Goal: Find specific page/section: Find specific page/section

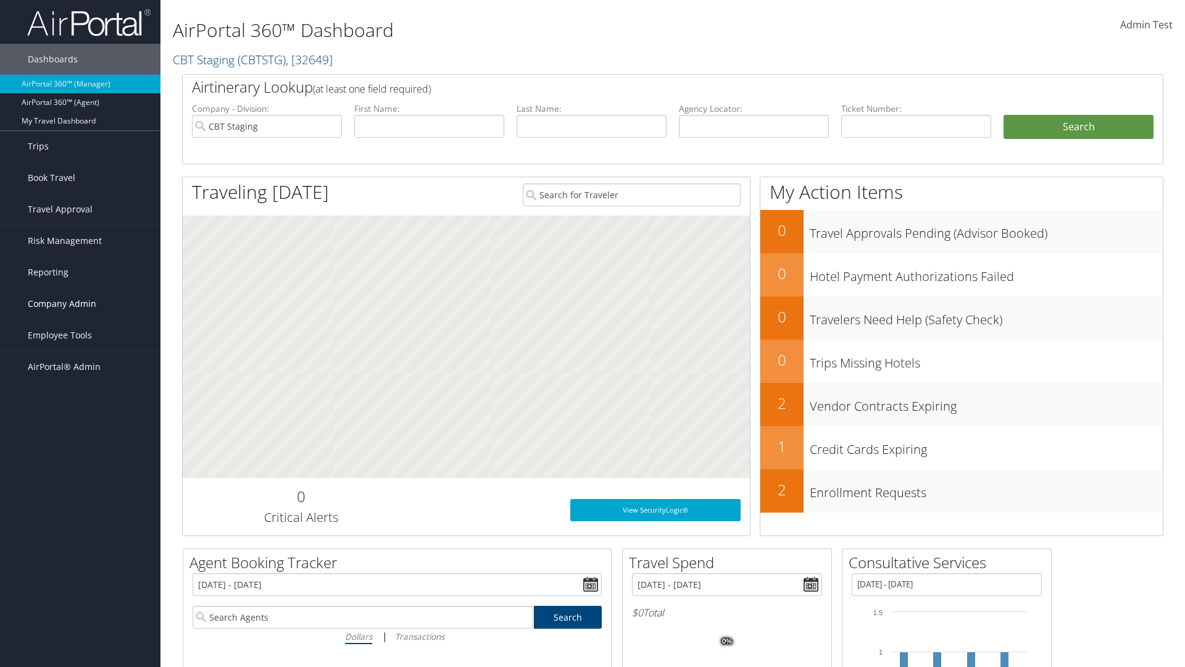
click at [80, 304] on span "Company Admin" at bounding box center [62, 303] width 69 height 31
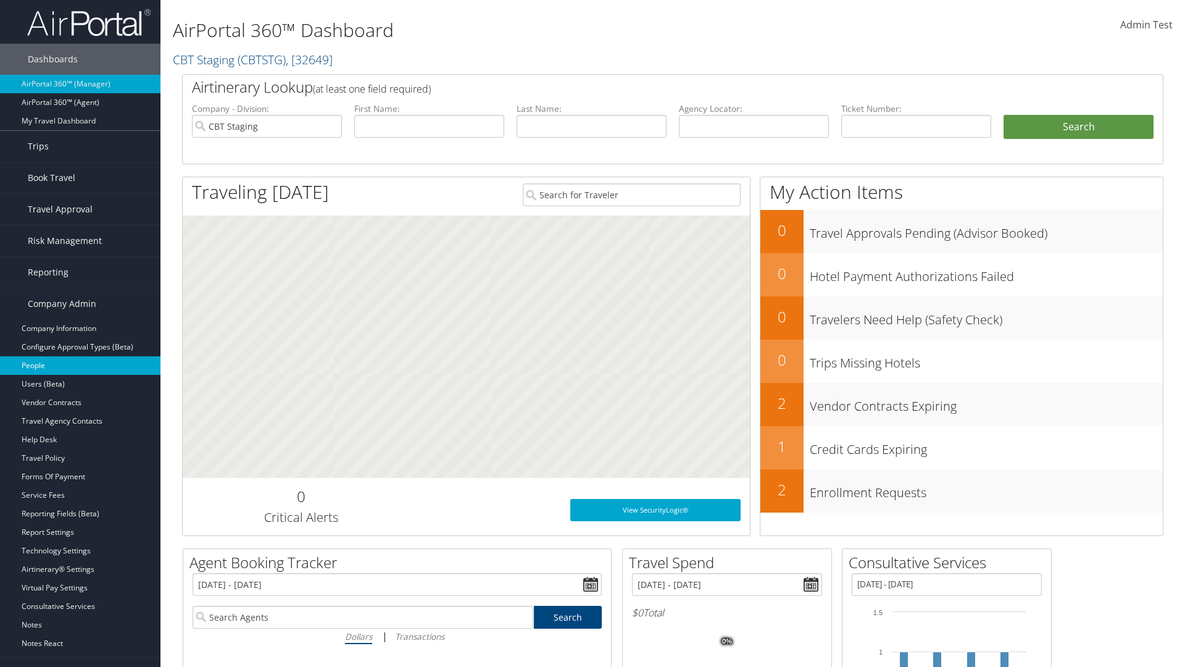
click at [80, 365] on link "People" at bounding box center [80, 365] width 160 height 19
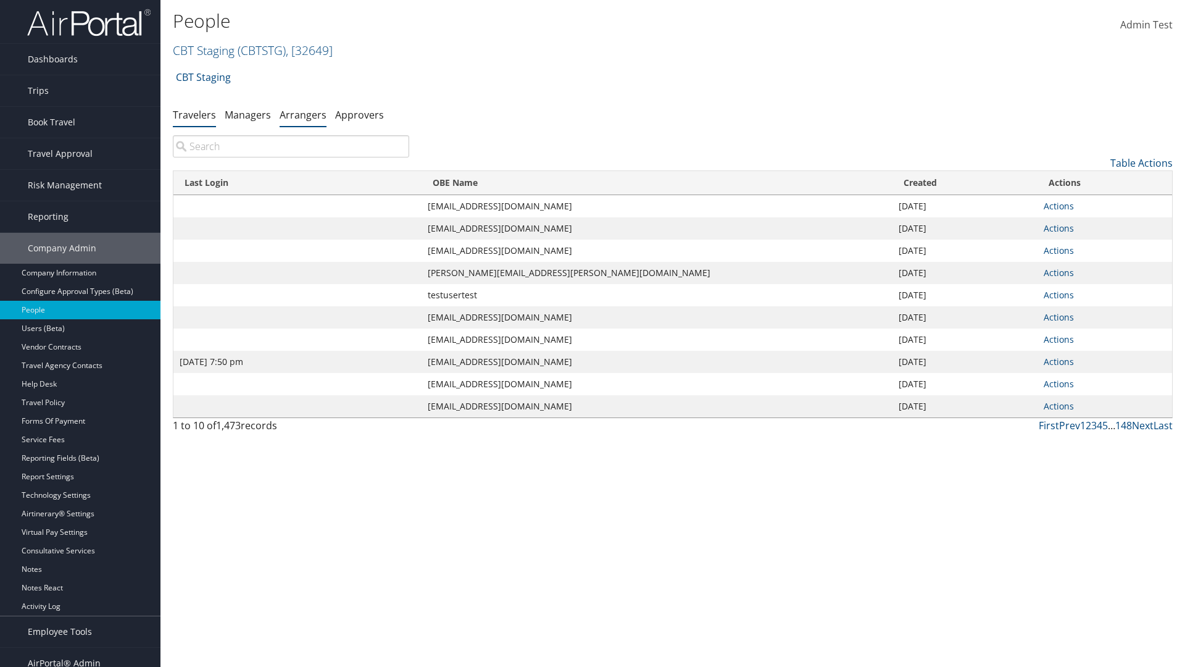
click at [303, 114] on link "Arrangers" at bounding box center [303, 115] width 47 height 14
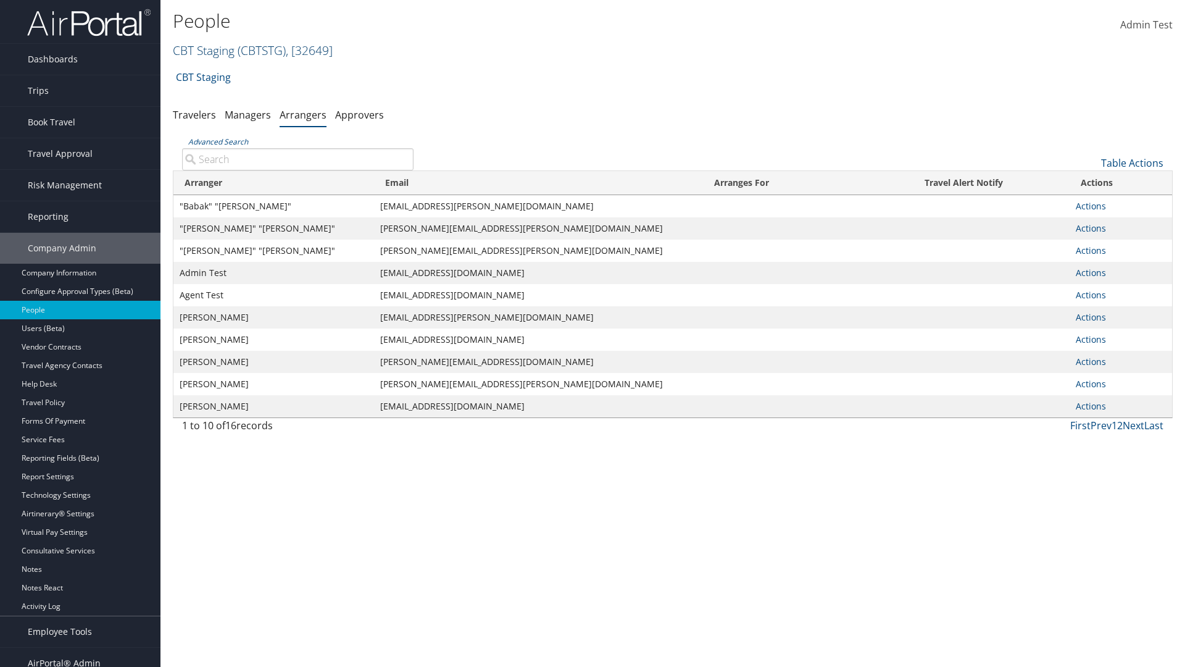
click at [204, 50] on link "CBT Staging ( CBTSTG ) , [ 32649 ]" at bounding box center [253, 50] width 160 height 17
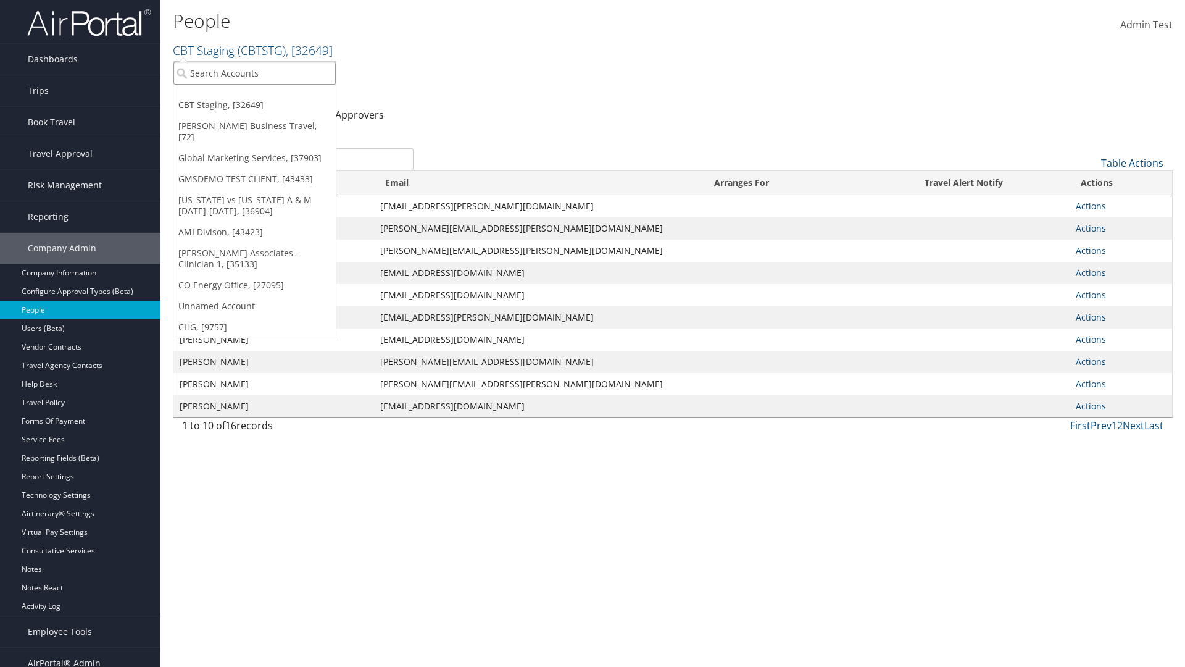
click at [254, 73] on input "search" at bounding box center [254, 73] width 162 height 23
type input "[PERSON_NAME] Business Travel"
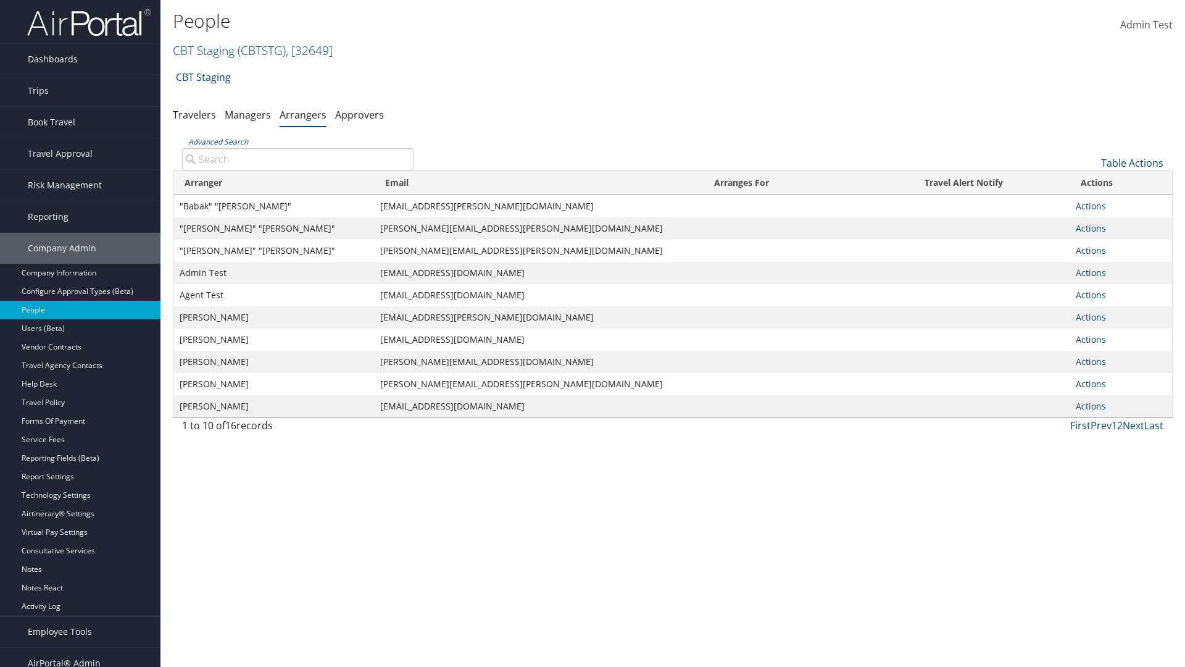
click at [297, 159] on input "Advanced Search" at bounding box center [297, 159] width 231 height 22
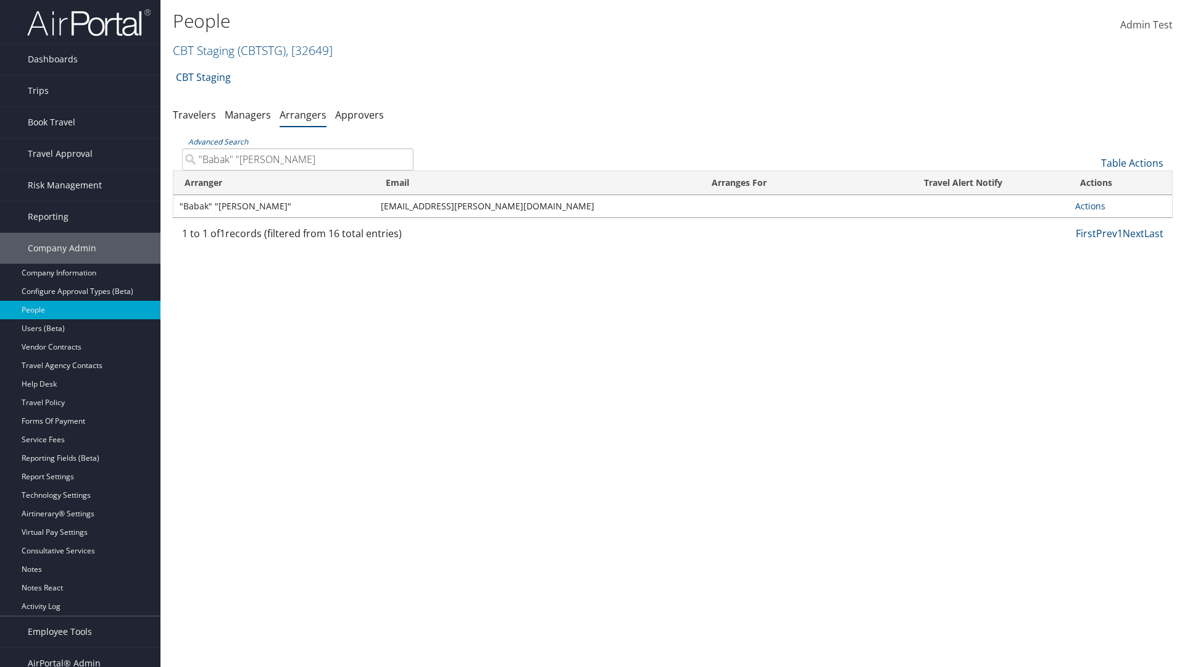
type input ""Babak" "Afshari""
